Goal: Task Accomplishment & Management: Manage account settings

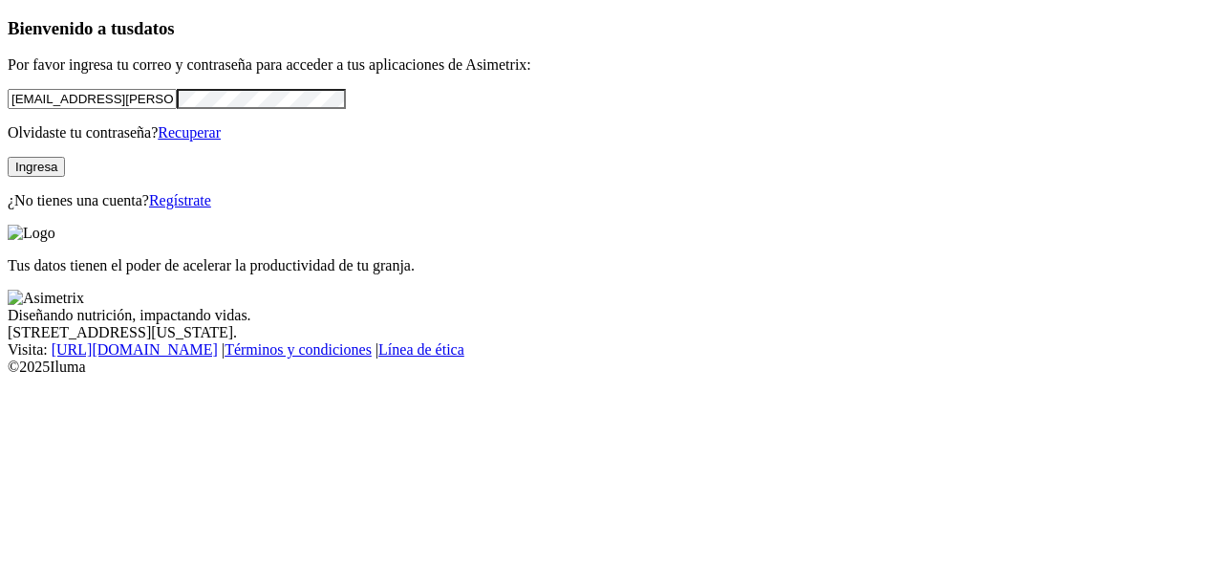
click at [65, 177] on button "Ingresa" at bounding box center [36, 167] width 57 height 20
